Goal: Task Accomplishment & Management: Use online tool/utility

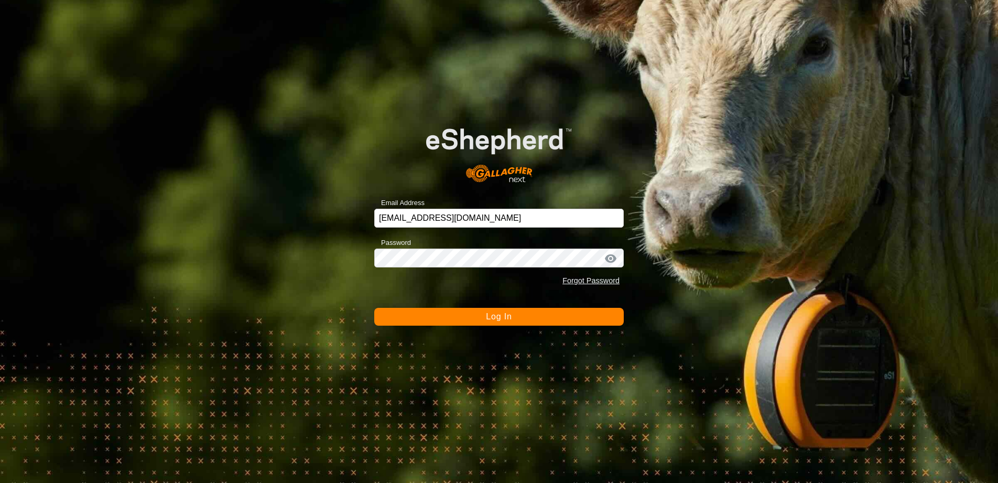
click at [468, 321] on button "Log In" at bounding box center [498, 317] width 249 height 18
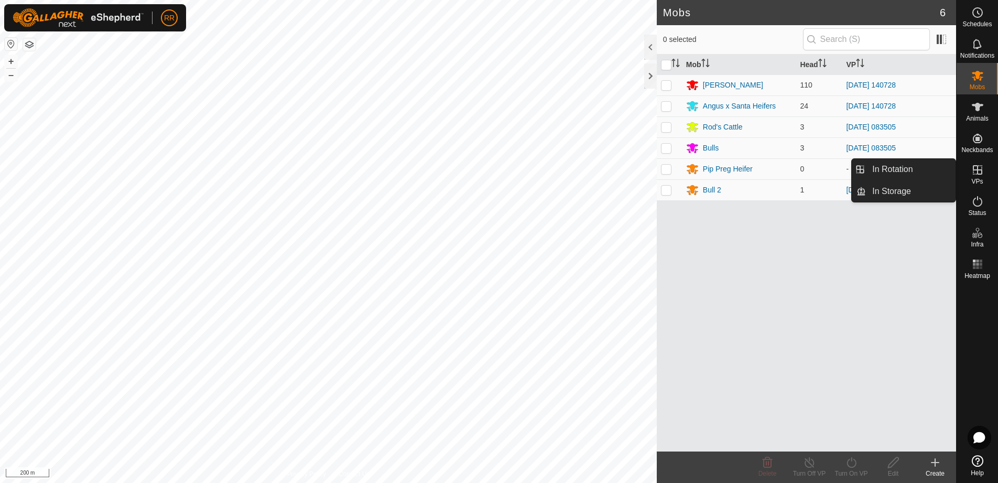
click at [981, 178] on span "VPs" at bounding box center [977, 181] width 12 height 6
click at [899, 167] on link "In Rotation" at bounding box center [911, 169] width 90 height 21
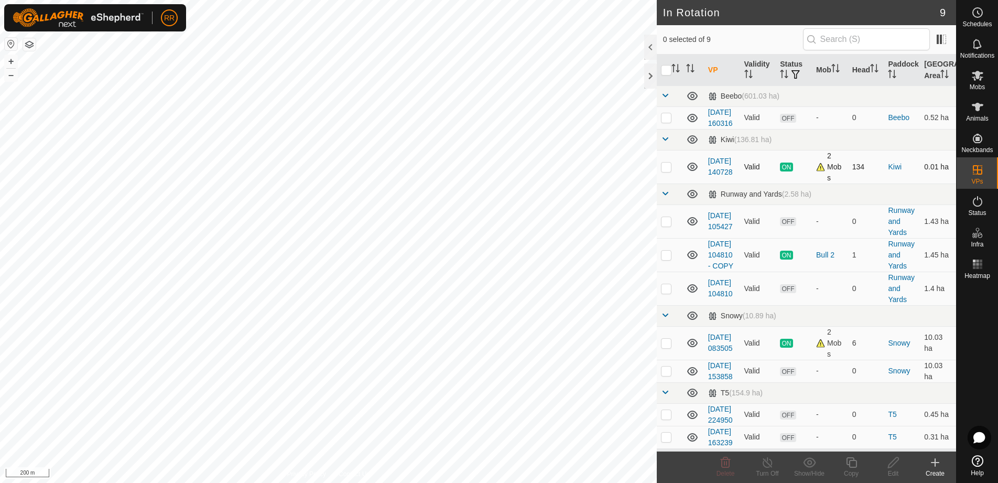
click at [671, 171] on p-checkbox at bounding box center [666, 166] width 10 height 8
click at [668, 171] on p-checkbox at bounding box center [666, 166] width 10 height 8
click at [674, 183] on td at bounding box center [669, 167] width 25 height 34
checkbox input "true"
click at [858, 467] on copy-svg-icon at bounding box center [851, 462] width 42 height 13
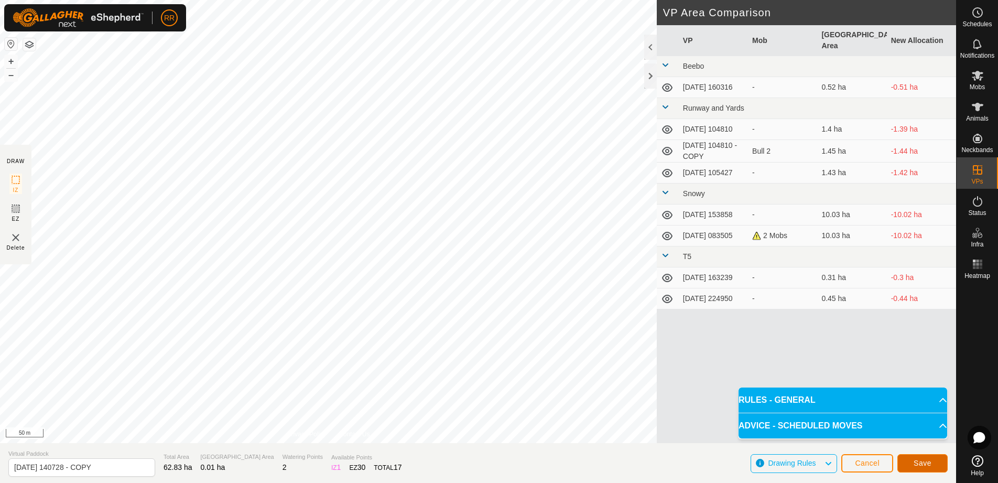
click at [925, 468] on button "Save" at bounding box center [922, 463] width 50 height 18
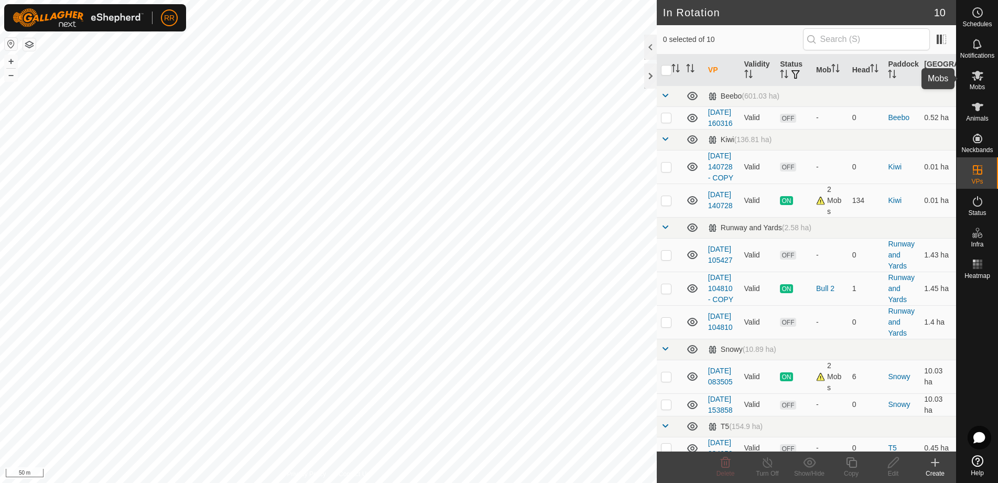
click at [975, 84] on span "Mobs" at bounding box center [976, 87] width 15 height 6
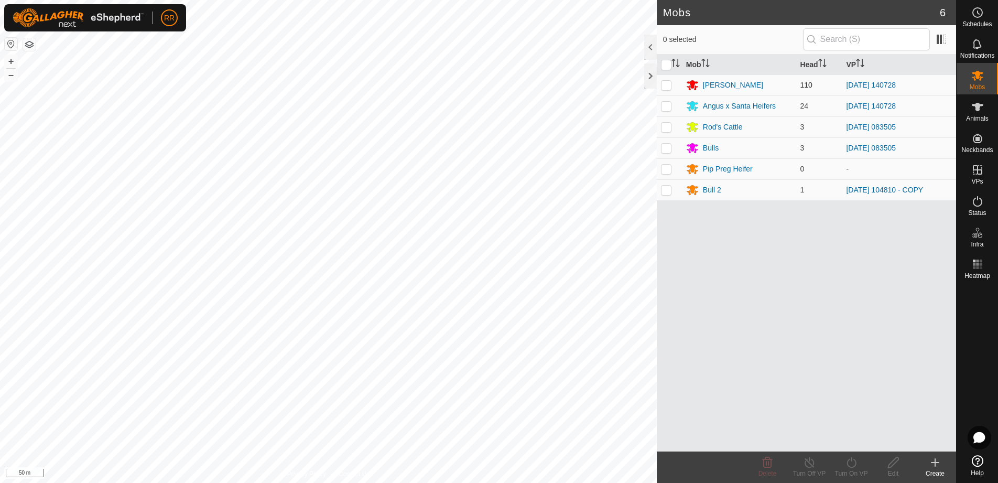
click at [668, 85] on p-checkbox at bounding box center [666, 85] width 10 height 8
checkbox input "true"
click at [667, 104] on p-checkbox at bounding box center [666, 106] width 10 height 8
checkbox input "true"
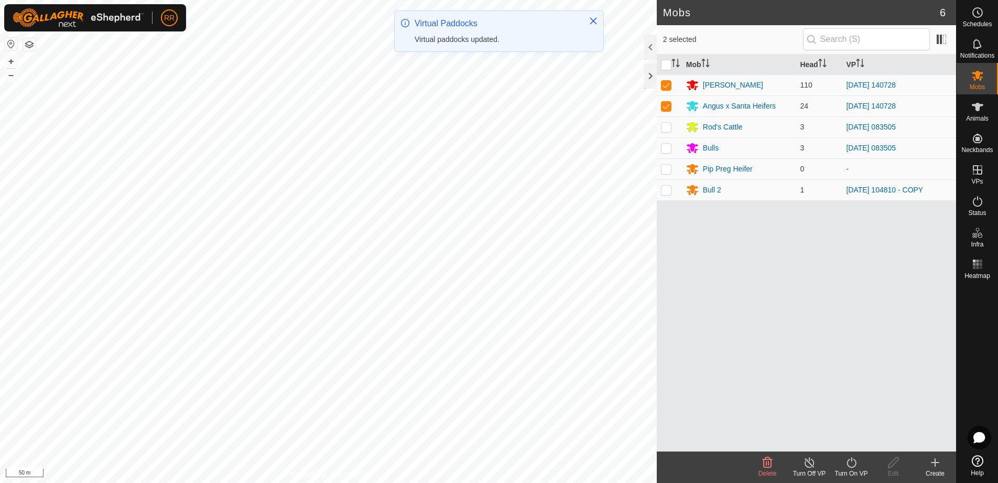
click at [852, 466] on icon at bounding box center [850, 462] width 9 height 10
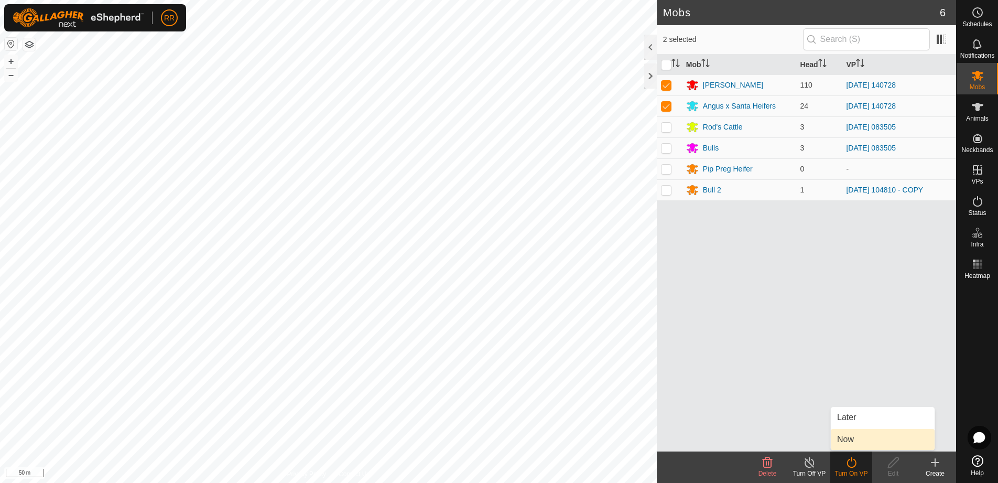
click at [850, 443] on link "Now" at bounding box center [883, 439] width 104 height 21
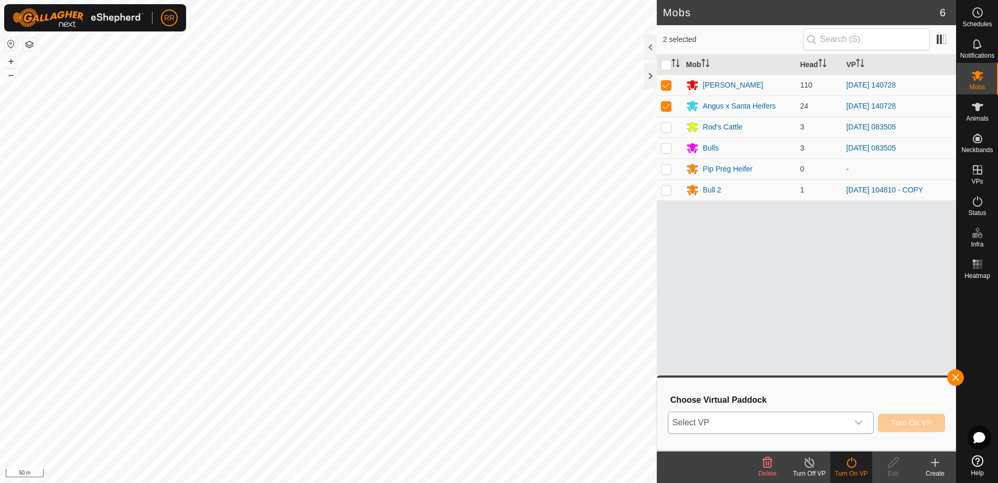
click at [861, 419] on icon "dropdown trigger" at bounding box center [858, 422] width 8 height 8
click at [742, 421] on span "Select VP" at bounding box center [758, 422] width 180 height 21
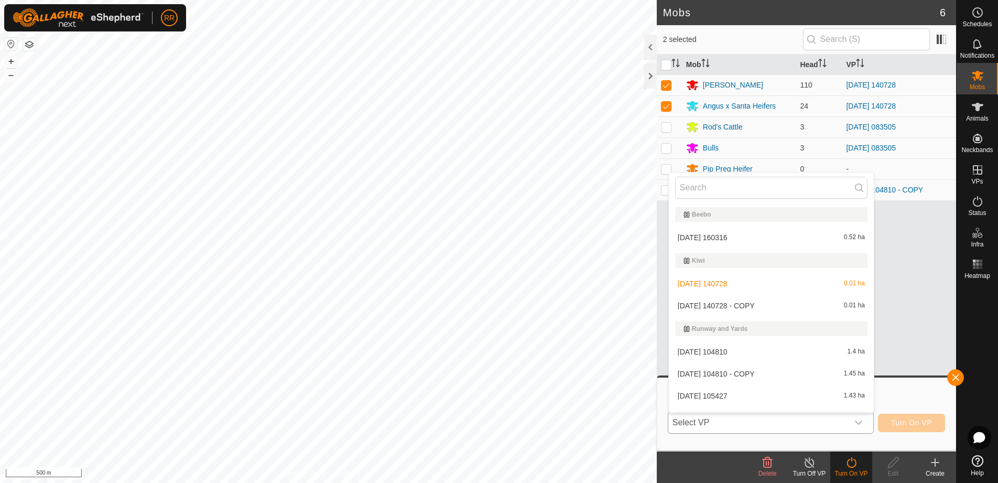
click at [690, 307] on li "[DATE] 140728 - COPY 0.01 ha" at bounding box center [771, 305] width 205 height 21
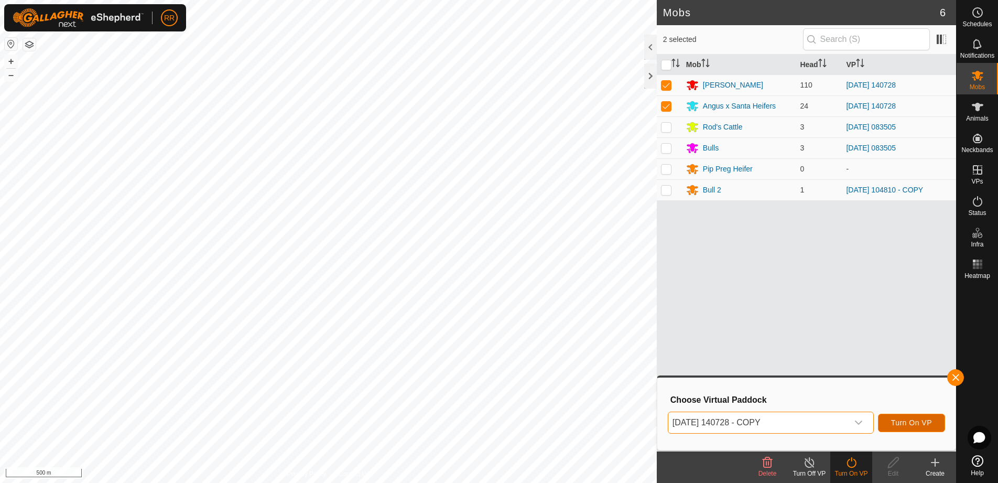
click at [908, 420] on span "Turn On VP" at bounding box center [911, 422] width 41 height 8
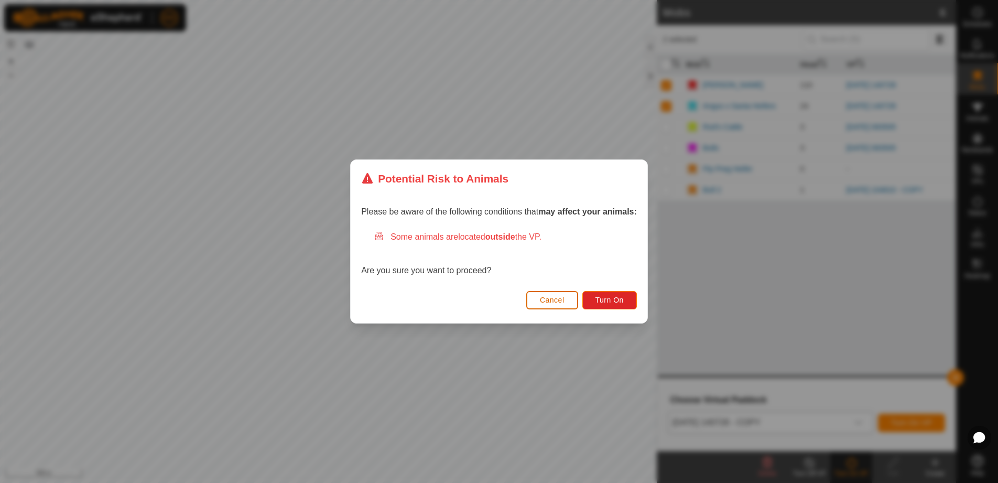
click at [558, 303] on span "Cancel" at bounding box center [552, 300] width 25 height 8
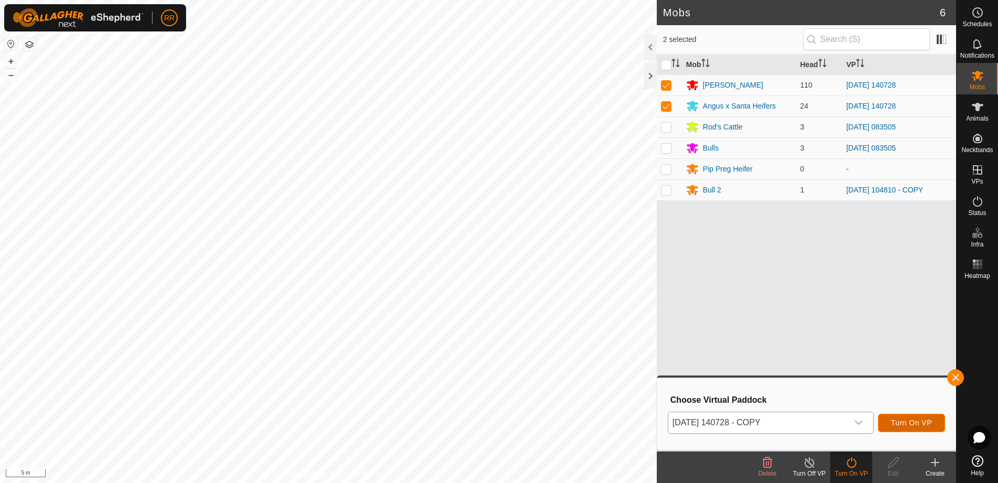
click at [922, 423] on span "Turn On VP" at bounding box center [911, 422] width 41 height 8
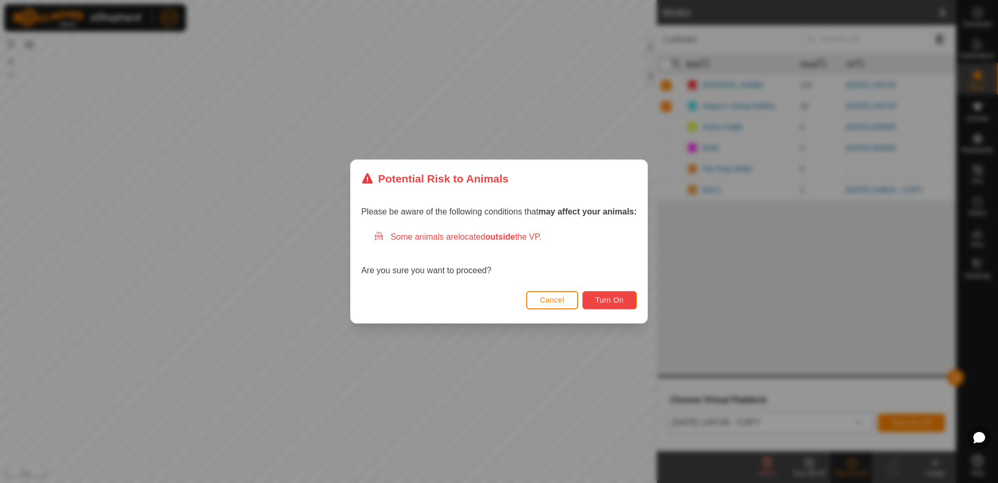
click at [609, 298] on span "Turn On" at bounding box center [609, 300] width 28 height 8
